Goal: Check status: Check status

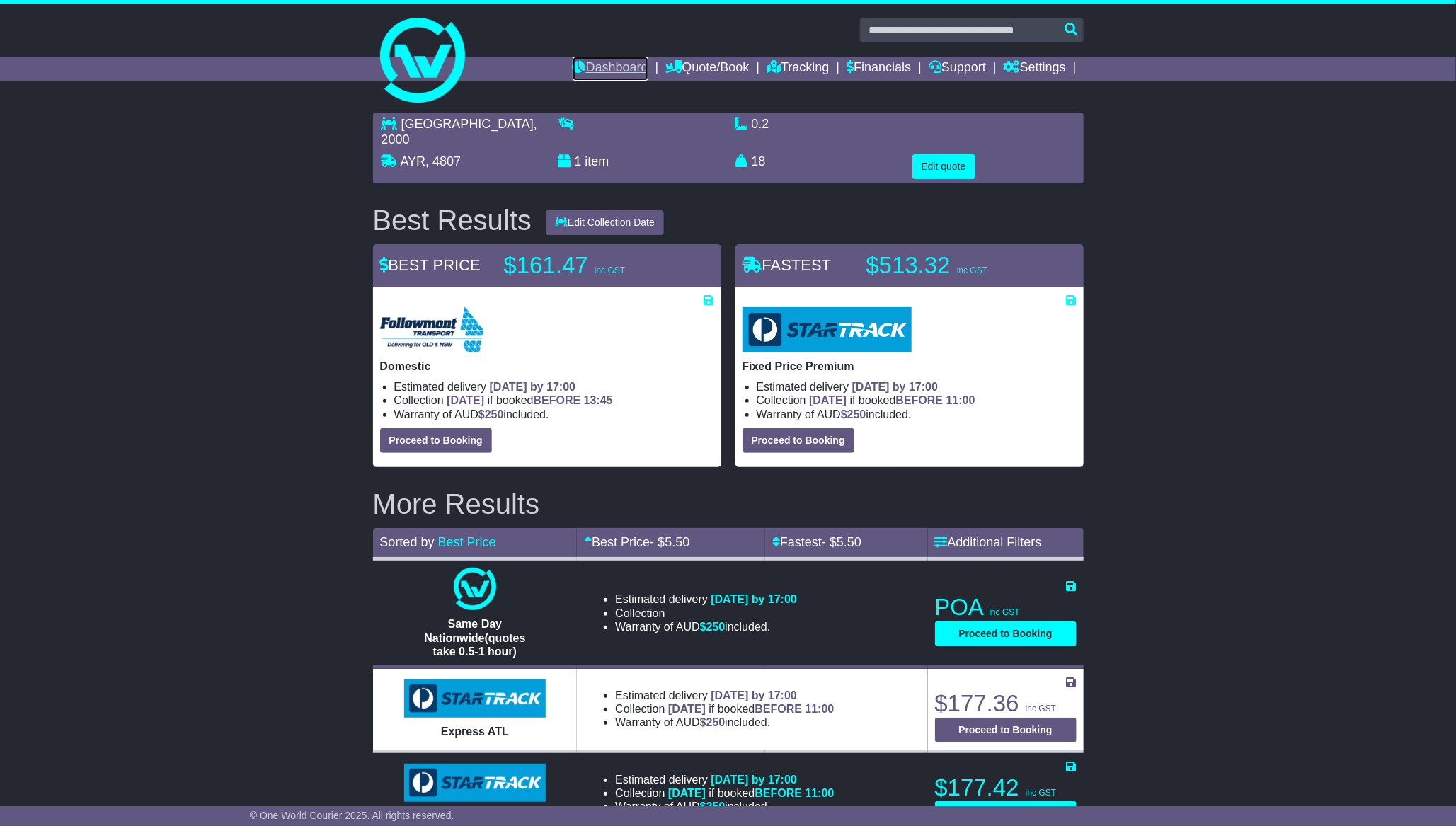
click at [599, 65] on link "Dashboard" at bounding box center [610, 68] width 76 height 24
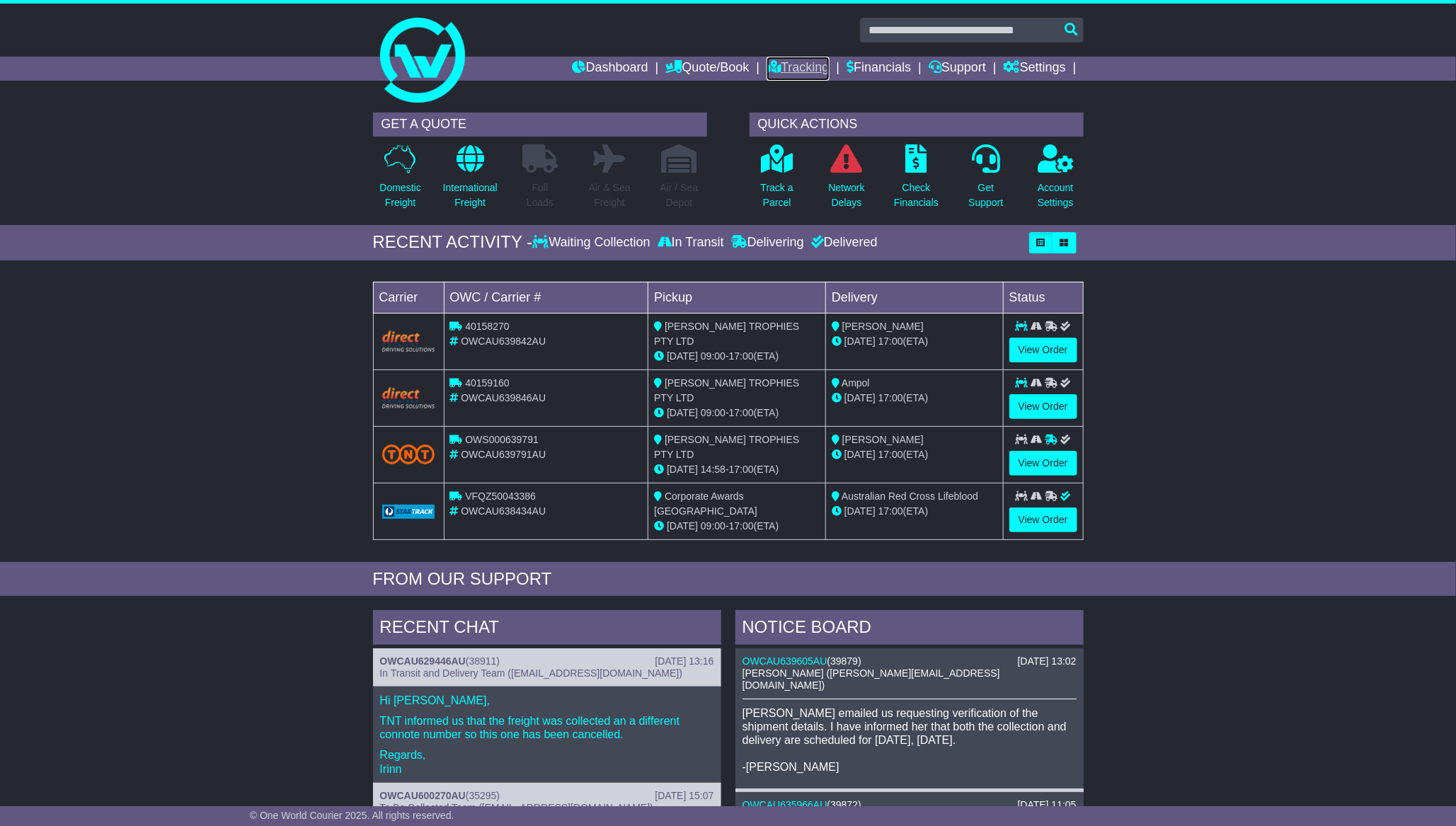
click at [808, 71] on link "Tracking" at bounding box center [797, 68] width 62 height 24
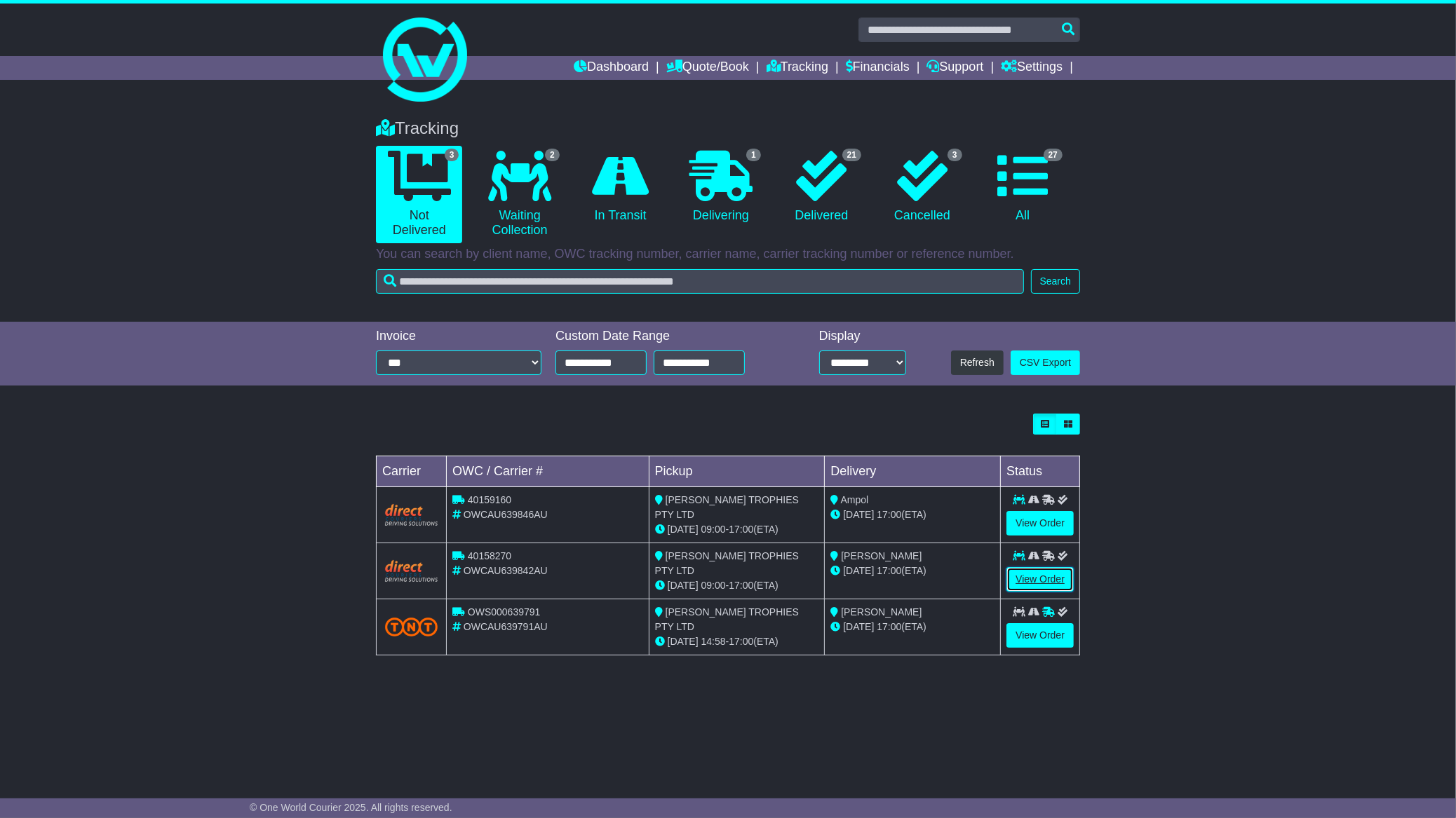
click at [1028, 572] on link "View Order" at bounding box center [1040, 579] width 67 height 25
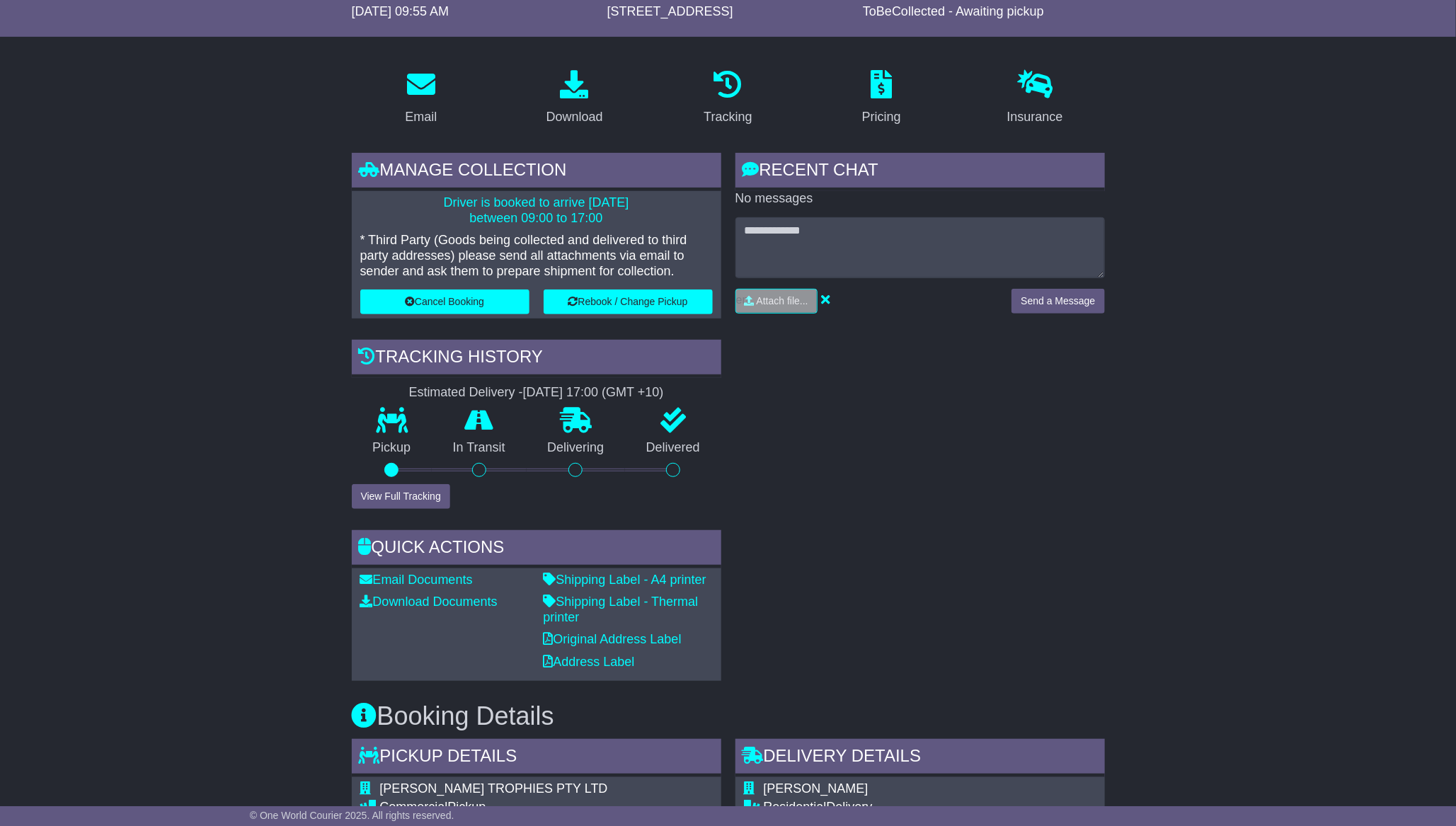
scroll to position [177, 0]
